Goal: Task Accomplishment & Management: Manage account settings

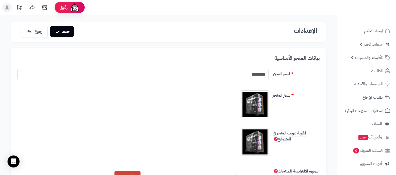
scroll to position [62, 0]
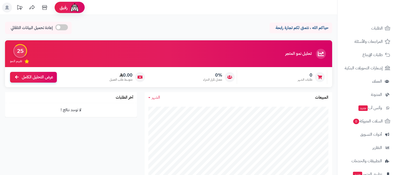
scroll to position [67, 0]
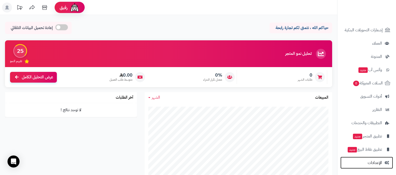
click at [373, 161] on span "الإعدادات" at bounding box center [375, 162] width 14 height 7
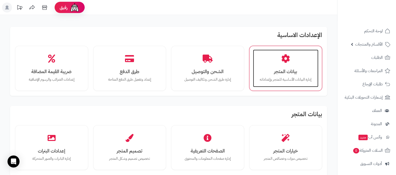
click at [307, 69] on h3 "بيانات المتجر" at bounding box center [286, 71] width 56 height 5
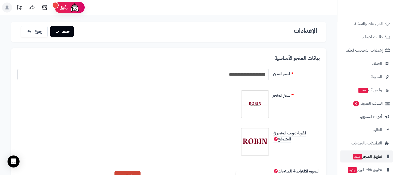
scroll to position [67, 0]
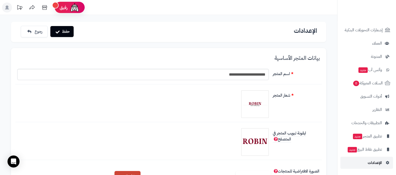
click at [378, 165] on span "الإعدادات" at bounding box center [375, 162] width 14 height 7
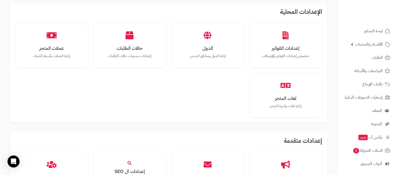
scroll to position [345, 0]
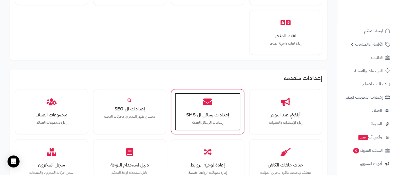
click at [211, 113] on h3 "إعدادات رسائل ال SMS" at bounding box center [208, 114] width 56 height 5
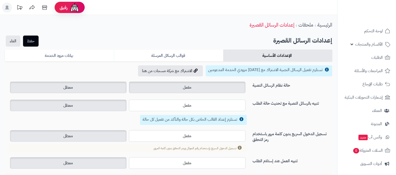
click at [194, 91] on label "مفعل" at bounding box center [187, 88] width 117 height 12
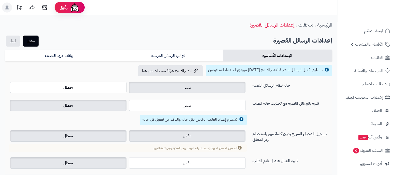
click at [201, 133] on label "مفعل" at bounding box center [187, 136] width 117 height 12
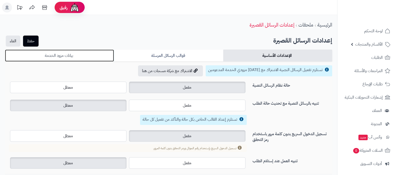
click at [94, 51] on link "بيانات مزود الخدمة" at bounding box center [59, 56] width 109 height 12
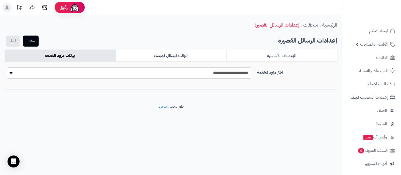
click at [240, 74] on select "**********" at bounding box center [129, 72] width 245 height 11
select select "*******"
click at [7, 67] on select "**********" at bounding box center [129, 72] width 245 height 11
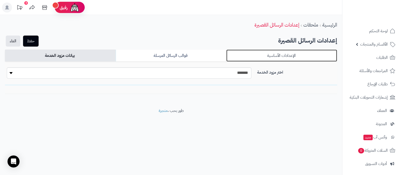
click at [269, 53] on link "الإعدادات الأساسية" at bounding box center [281, 56] width 111 height 12
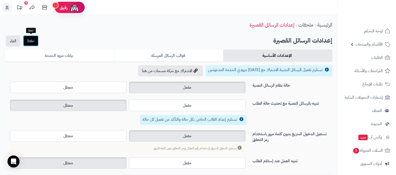
click at [36, 39] on button "حفظ" at bounding box center [31, 40] width 16 height 11
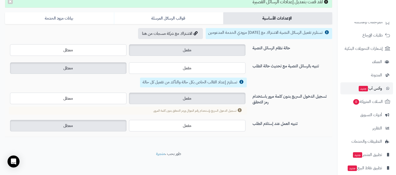
scroll to position [67, 0]
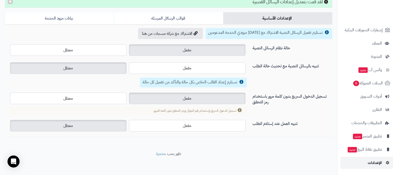
click at [375, 163] on span "الإعدادات" at bounding box center [375, 162] width 14 height 7
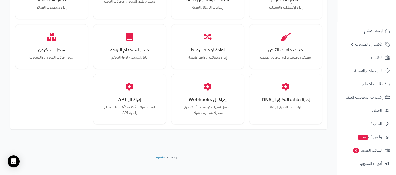
scroll to position [463, 0]
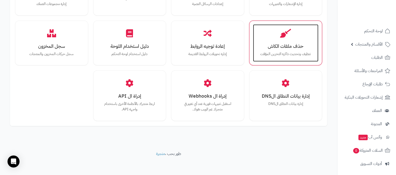
click at [284, 53] on p "تنظيف وتحديث ذاكرة التخزين المؤقت" at bounding box center [286, 54] width 56 height 6
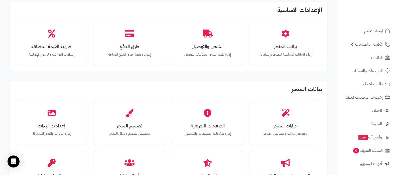
scroll to position [0, 0]
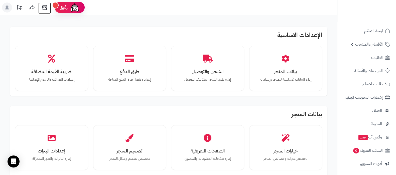
click at [46, 6] on icon at bounding box center [45, 8] width 10 height 10
